Goal: Task Accomplishment & Management: Manage account settings

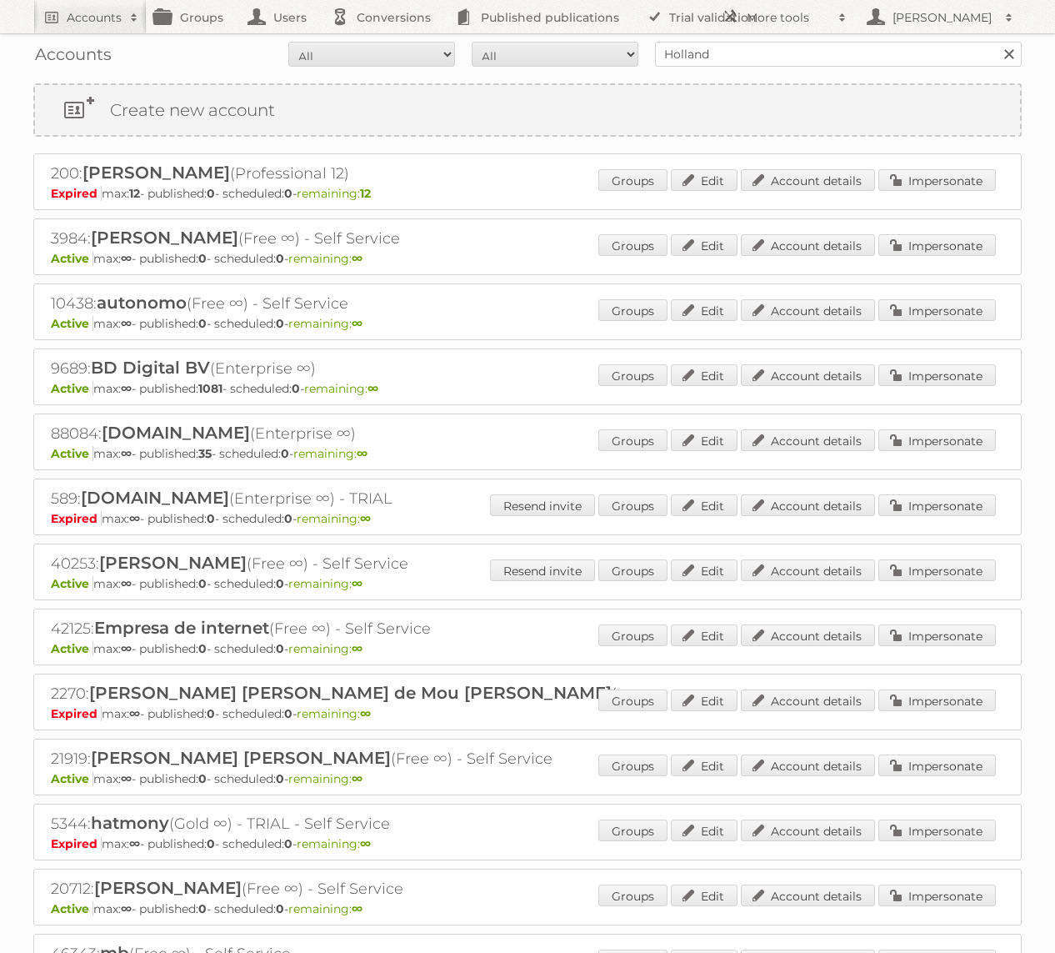
type input "Holland & [PERSON_NAME]"
click at [996, 42] on input "Search" at bounding box center [1008, 54] width 25 height 25
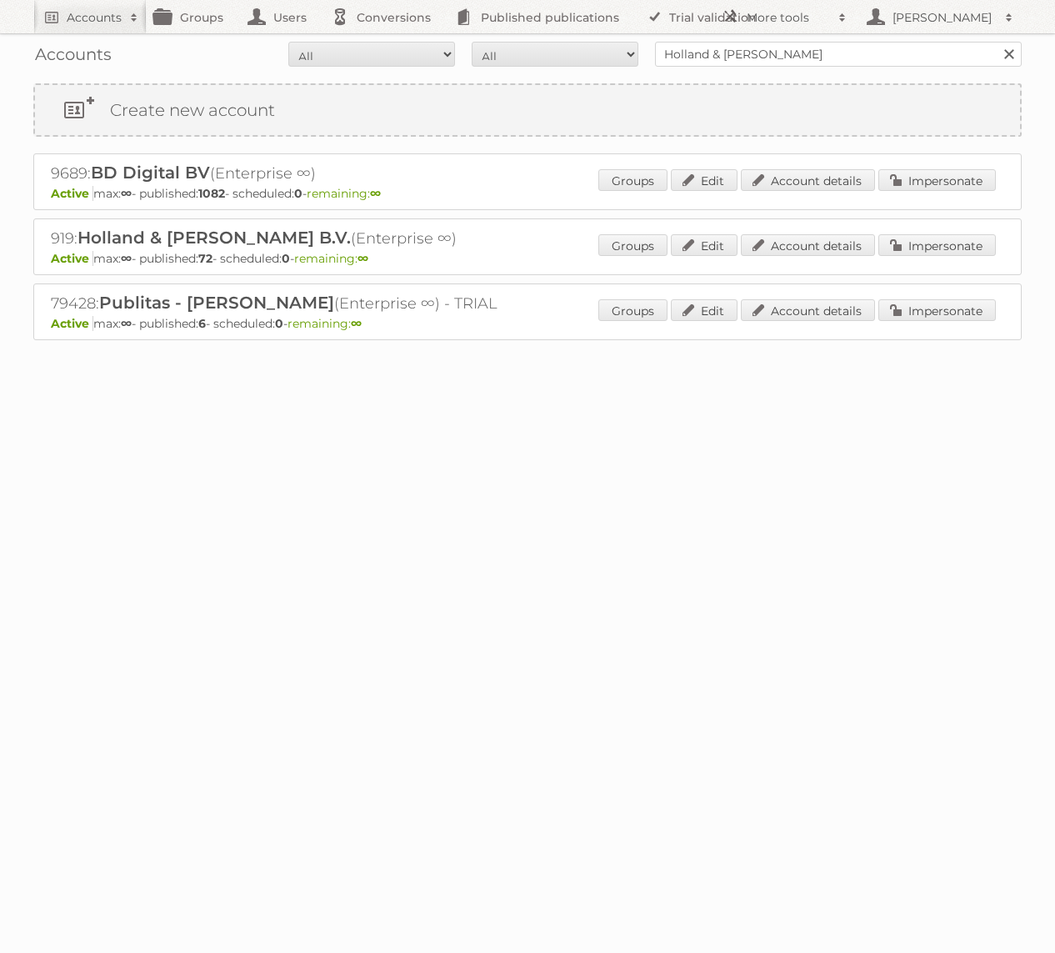
click at [945, 230] on div "919: Holland & Barrett B.V. (Enterprise ∞) Active max: ∞ - published: 72 - sche…" at bounding box center [527, 246] width 989 height 57
click at [945, 248] on link "Impersonate" at bounding box center [938, 245] width 118 height 22
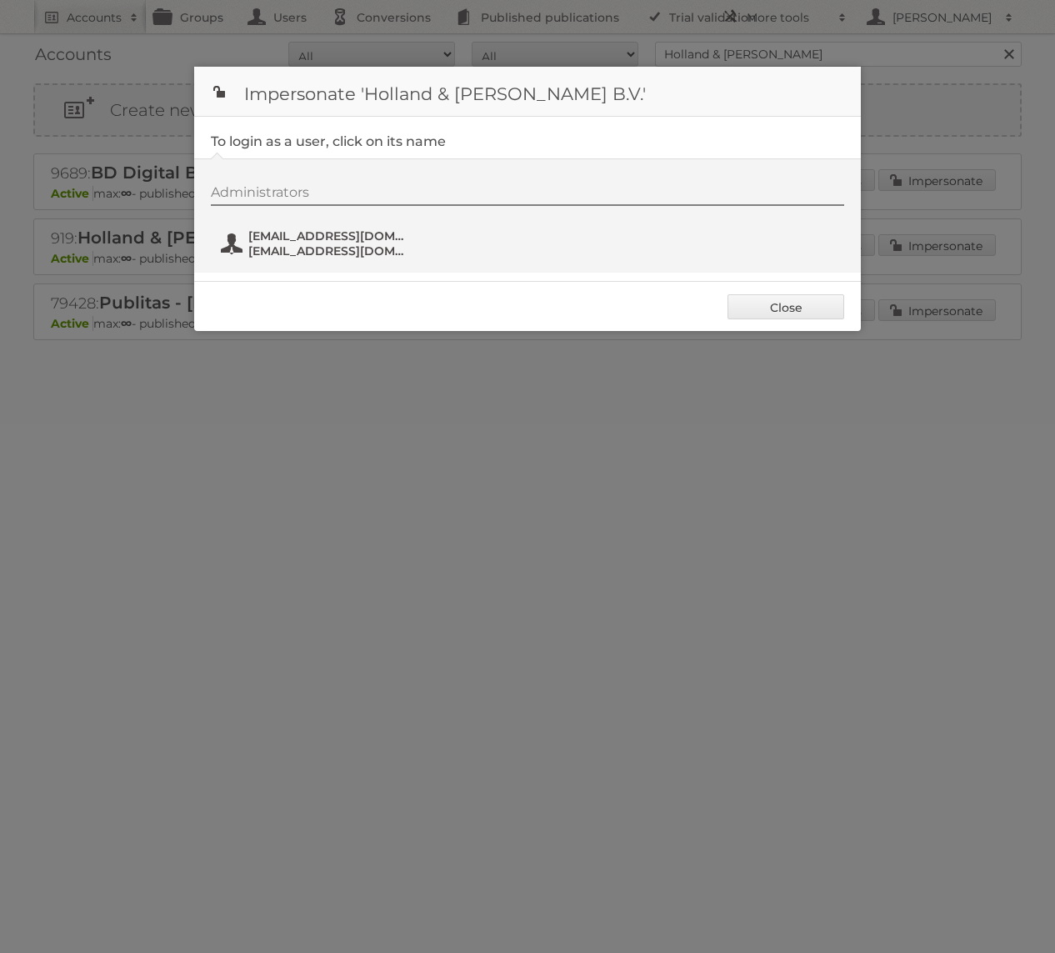
click at [349, 248] on span "fs+hollandbarrett@publitas.com" at bounding box center [329, 250] width 162 height 15
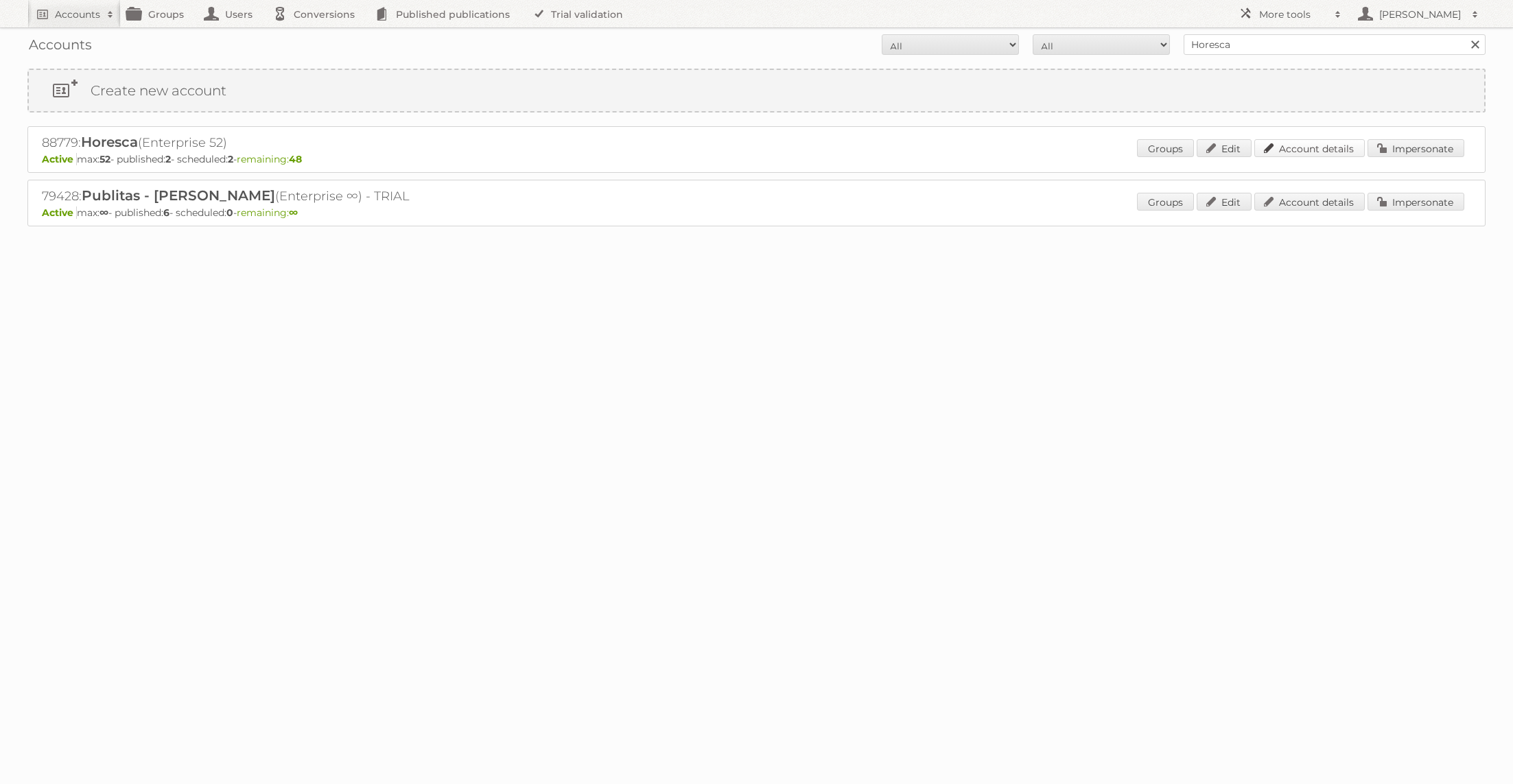
click at [1316, 147] on link "Account details" at bounding box center [1310, 148] width 110 height 18
click at [1321, 44] on input "Horesca" at bounding box center [1334, 44] width 302 height 21
type input "Praxis"
click at [1464, 35] on input "Search" at bounding box center [1474, 44] width 21 height 21
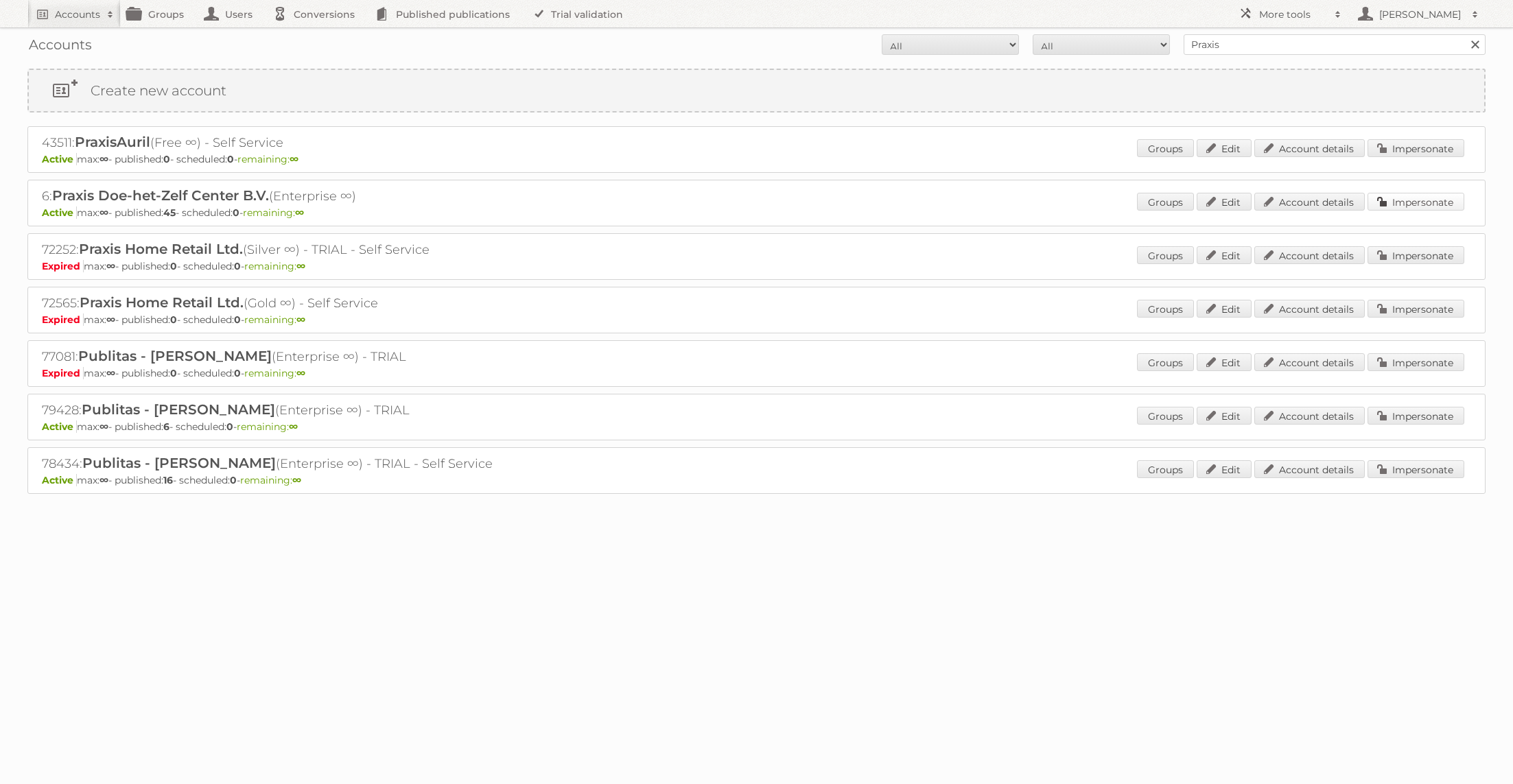
click at [1415, 197] on link "Impersonate" at bounding box center [1416, 202] width 97 height 18
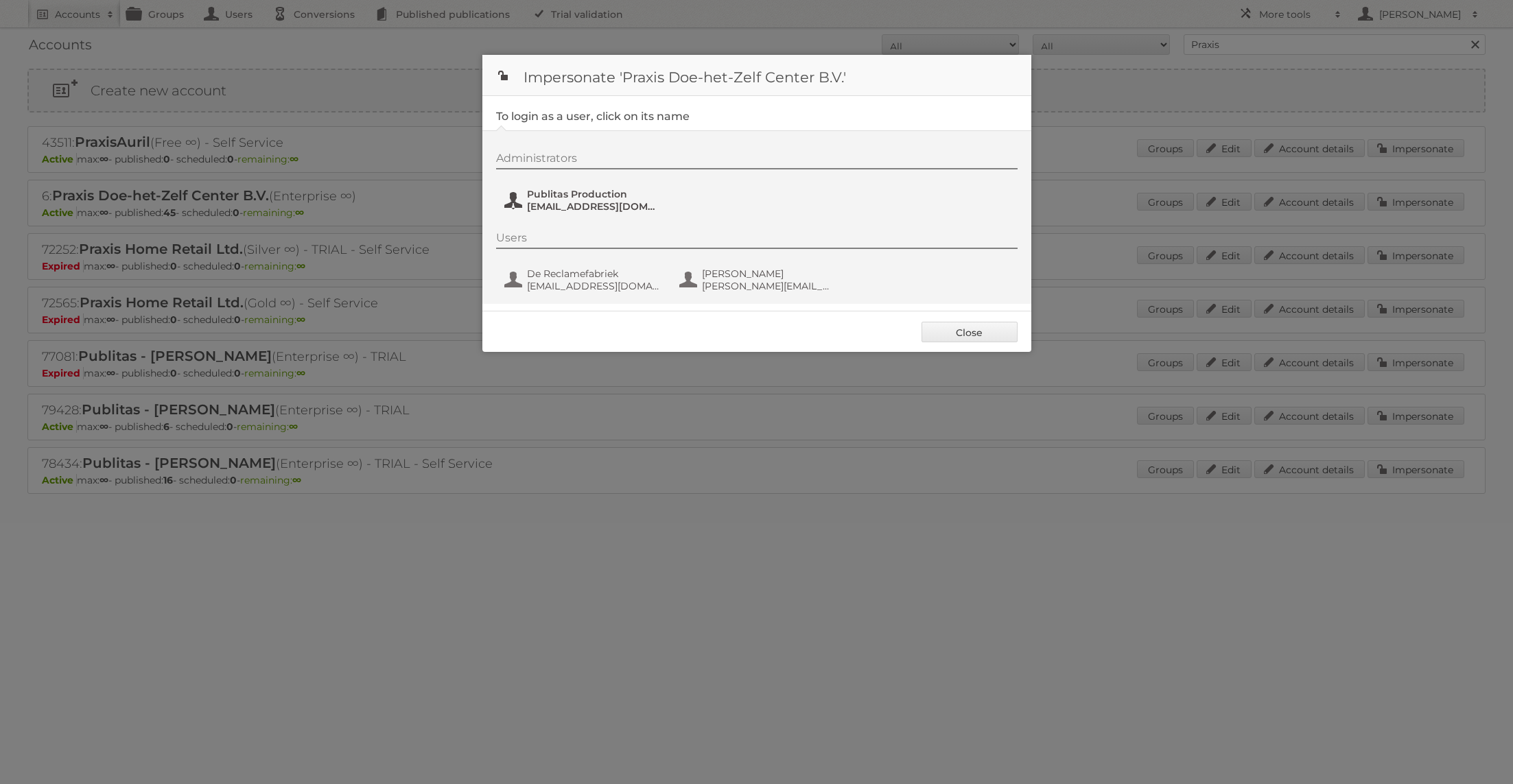
click at [558, 204] on span "[EMAIL_ADDRESS][DOMAIN_NAME]" at bounding box center [594, 206] width 133 height 12
